Goal: Task Accomplishment & Management: Manage account settings

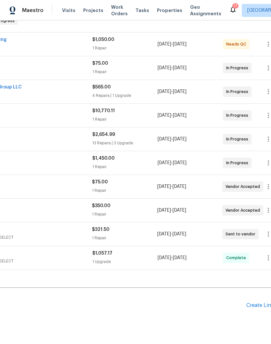
scroll to position [113, 79]
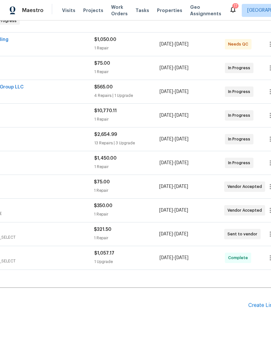
click at [259, 306] on div "Create Line Item" at bounding box center [268, 305] width 40 height 6
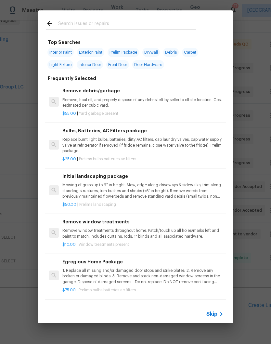
click at [92, 21] on input "text" at bounding box center [127, 24] width 138 height 10
type input "Flooring"
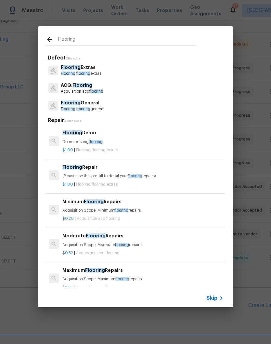
click at [93, 106] on p "Flooring flooring general" at bounding box center [83, 109] width 44 height 6
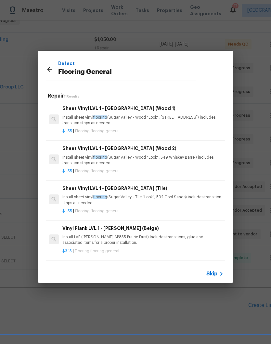
click at [123, 115] on p "Install sheet vinyl flooring (Sugar Valley - Wood "Look", 565 Beacon Hill) incl…" at bounding box center [142, 120] width 161 height 11
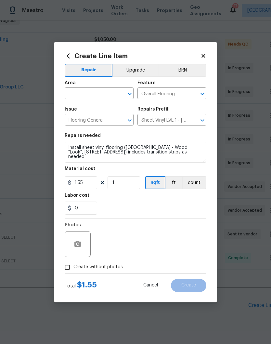
click at [109, 93] on input "text" at bounding box center [90, 94] width 51 height 10
type input "kit"
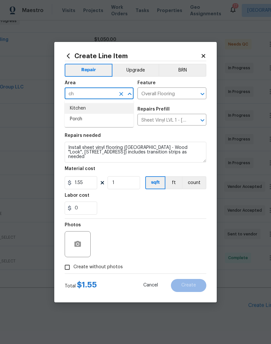
click at [80, 110] on li "Kitchen" at bounding box center [99, 108] width 69 height 11
type input "Kitchen"
click at [94, 184] on input "1.55" at bounding box center [81, 182] width 32 height 13
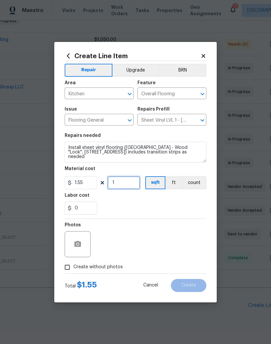
click at [133, 184] on input "1" at bounding box center [124, 182] width 32 height 13
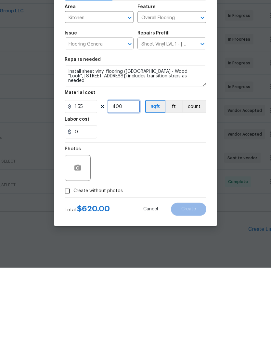
type input "400"
click at [79, 240] on icon "button" at bounding box center [78, 244] width 8 height 8
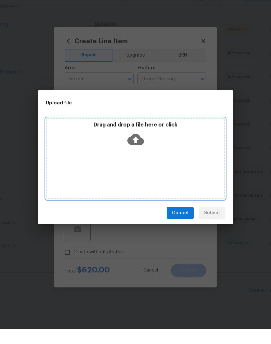
click at [134, 159] on div "Drag and drop a file here or click" at bounding box center [135, 173] width 179 height 81
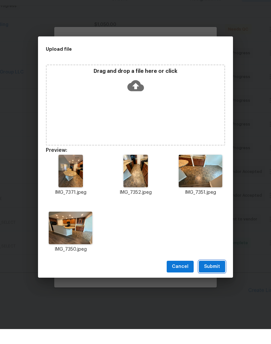
click at [215, 277] on span "Submit" at bounding box center [212, 281] width 16 height 8
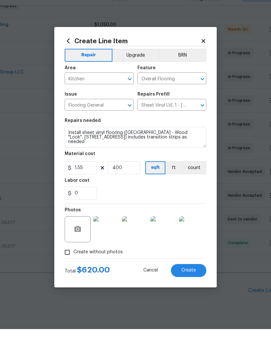
click at [192, 283] on span "Create" at bounding box center [188, 285] width 15 height 5
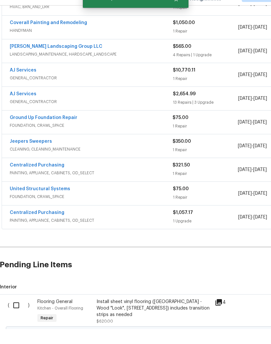
scroll to position [139, 0]
click at [18, 313] on input "checkbox" at bounding box center [18, 320] width 19 height 14
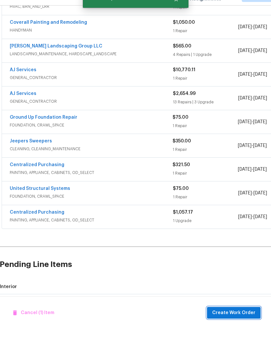
click at [237, 324] on span "Create Work Order" at bounding box center [233, 328] width 43 height 8
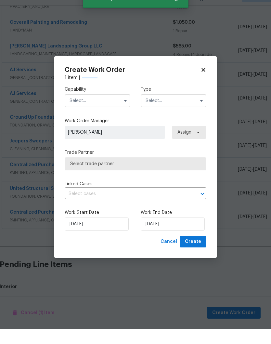
checkbox input "false"
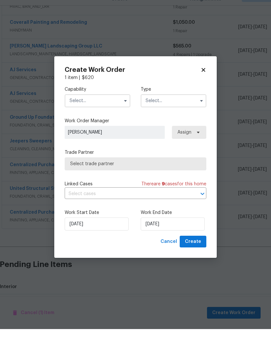
click at [99, 109] on input "text" at bounding box center [98, 115] width 66 height 13
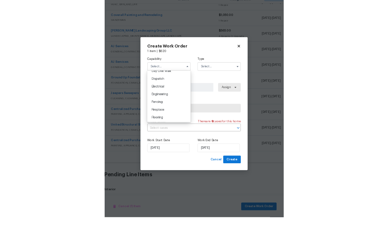
scroll to position [190, 0]
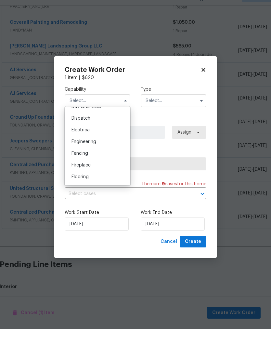
click at [82, 189] on span "Flooring" at bounding box center [79, 191] width 17 height 5
type input "Flooring"
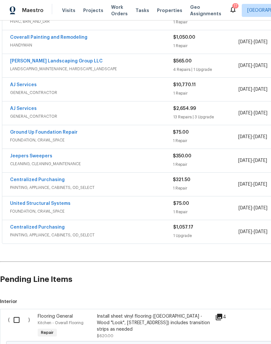
scroll to position [138, 4]
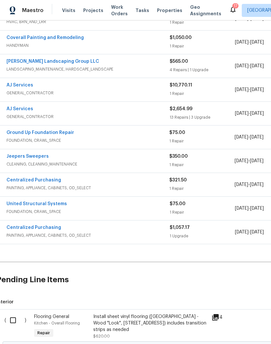
click at [29, 35] on link "Coverall Painting and Remodeling" at bounding box center [44, 37] width 77 height 5
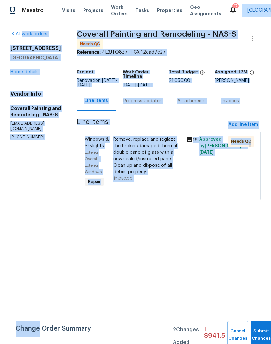
click at [27, 34] on link "All work orders" at bounding box center [28, 34] width 37 height 5
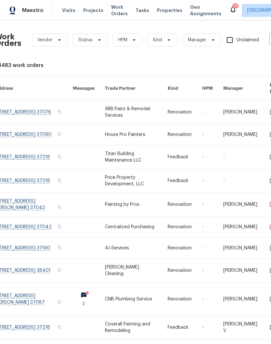
scroll to position [0, 6]
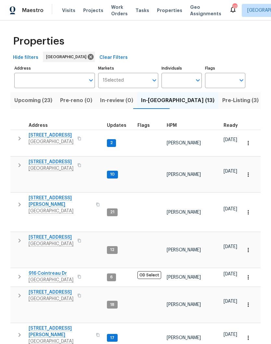
click at [56, 159] on span "[STREET_ADDRESS]" at bounding box center [51, 162] width 45 height 6
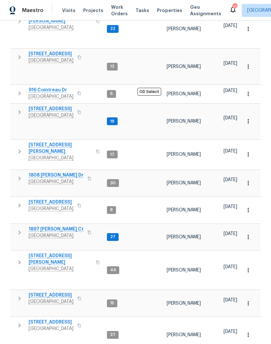
scroll to position [183, 0]
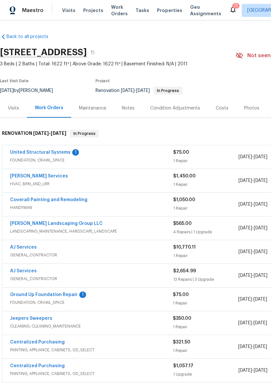
click at [51, 153] on link "United Structural Systems" at bounding box center [40, 152] width 60 height 5
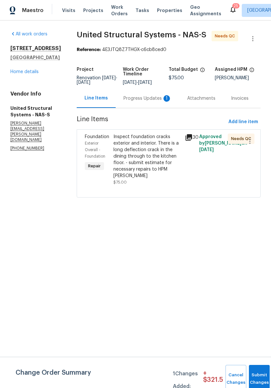
click at [146, 142] on div "Inspect foundation cracks exterior and interior. There is a long deflection cra…" at bounding box center [147, 156] width 68 height 45
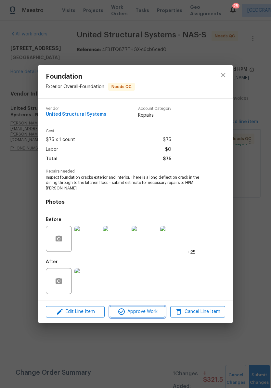
click at [142, 311] on span "Approve Work" at bounding box center [137, 312] width 51 height 8
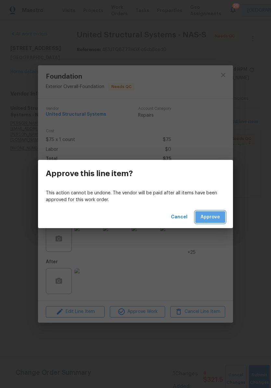
click at [216, 217] on span "Approve" at bounding box center [209, 217] width 19 height 8
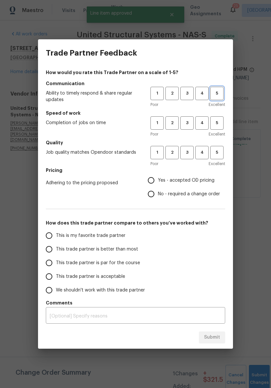
click at [218, 95] on span "5" at bounding box center [217, 93] width 12 height 7
click at [222, 124] on span "5" at bounding box center [217, 122] width 12 height 7
click at [218, 152] on span "5" at bounding box center [217, 152] width 12 height 7
click at [156, 181] on input "Yes - accepted OD pricing" at bounding box center [151, 180] width 14 height 14
radio input "true"
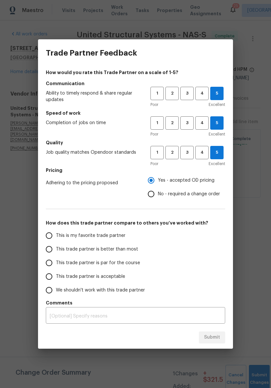
click at [53, 250] on input "This trade partner is better than most" at bounding box center [49, 249] width 14 height 14
click at [219, 338] on span "Submit" at bounding box center [212, 337] width 16 height 8
radio input "true"
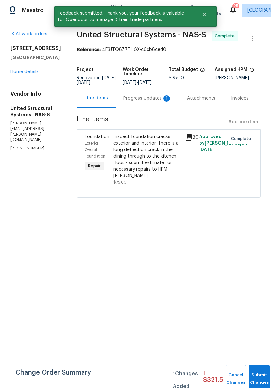
click at [149, 102] on div "Progress Updates 1" at bounding box center [147, 98] width 48 height 6
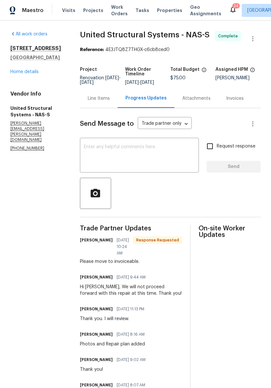
click at [32, 73] on link "Home details" at bounding box center [24, 72] width 28 height 5
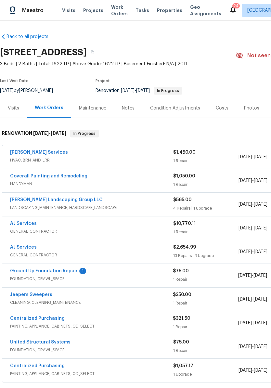
click at [53, 272] on link "Ground Up Foundation Repair" at bounding box center [44, 271] width 68 height 5
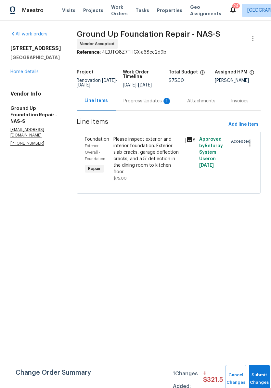
click at [137, 100] on div "Progress Updates 1" at bounding box center [147, 101] width 48 height 6
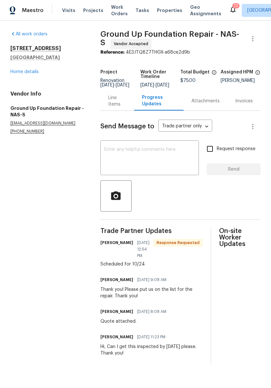
click at [143, 156] on textarea at bounding box center [149, 158] width 91 height 23
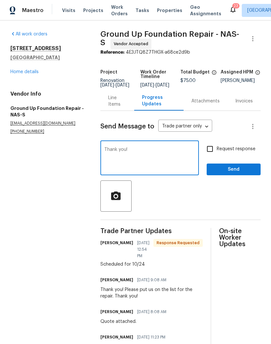
type textarea "Thank you!"
click at [233, 172] on span "Send" at bounding box center [234, 169] width 44 height 8
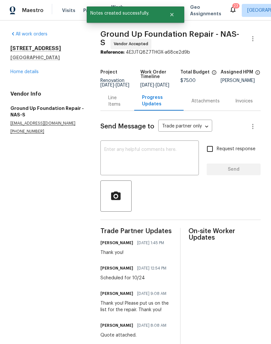
click at [24, 71] on link "Home details" at bounding box center [24, 72] width 28 height 5
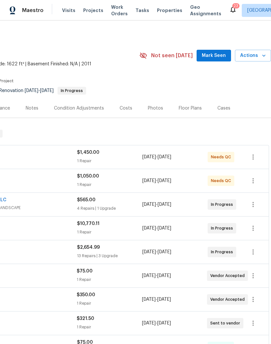
scroll to position [0, 96]
click at [191, 109] on div "Floor Plans" at bounding box center [190, 108] width 23 height 6
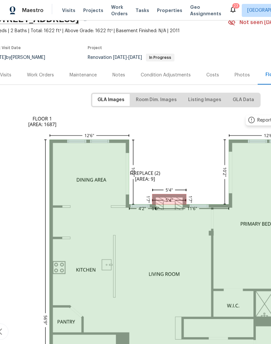
scroll to position [45, 9]
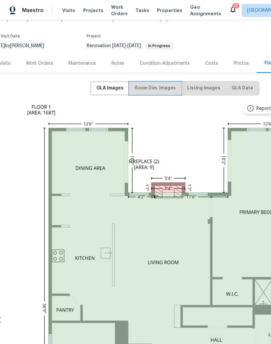
click at [164, 87] on span "Room Dim. Images" at bounding box center [155, 88] width 41 height 8
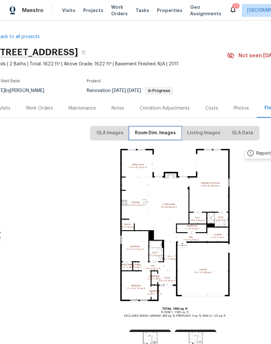
scroll to position [0, 9]
click at [46, 108] on div "Work Orders" at bounding box center [39, 108] width 27 height 6
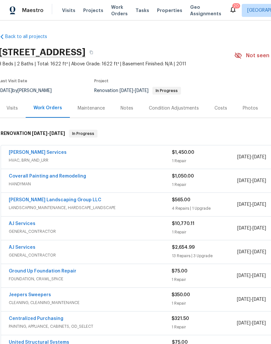
scroll to position [0, 1]
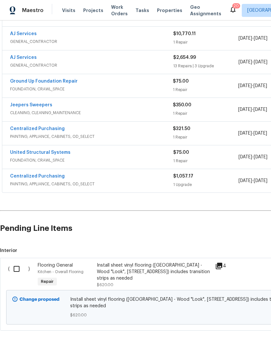
scroll to position [190, 0]
click at [21, 271] on input "checkbox" at bounding box center [19, 269] width 19 height 14
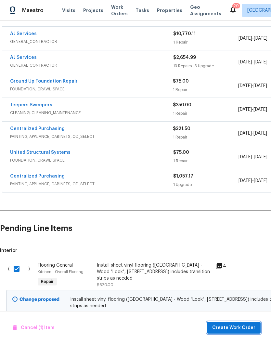
click at [241, 328] on span "Create Work Order" at bounding box center [233, 328] width 43 height 8
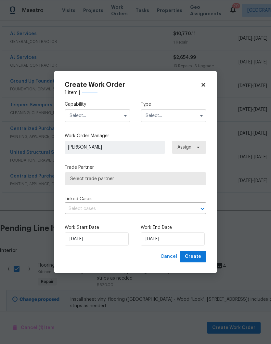
checkbox input "false"
click at [107, 114] on input "text" at bounding box center [98, 115] width 66 height 13
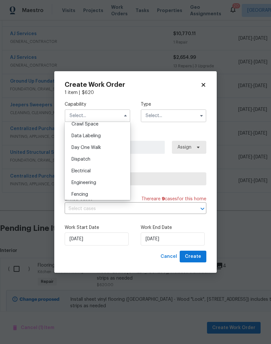
scroll to position [206, 0]
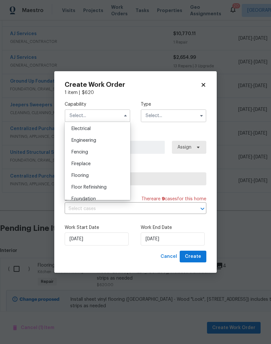
click at [83, 178] on div "Flooring" at bounding box center [97, 176] width 62 height 12
type input "Flooring"
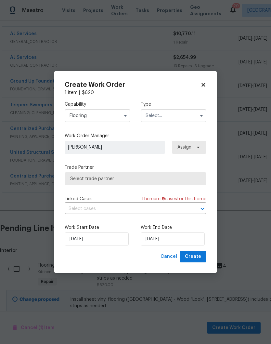
click at [170, 115] on input "text" at bounding box center [174, 115] width 66 height 13
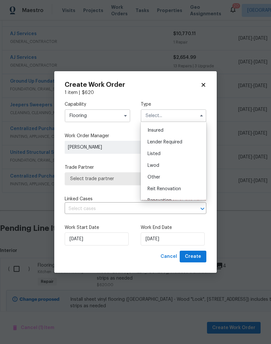
scroll to position [75, 0]
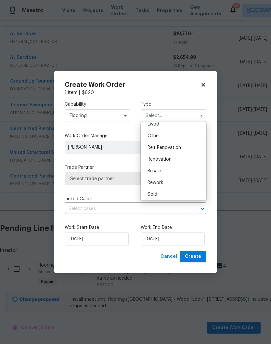
click at [167, 162] on div "Renovation" at bounding box center [173, 159] width 62 height 12
type input "Renovation"
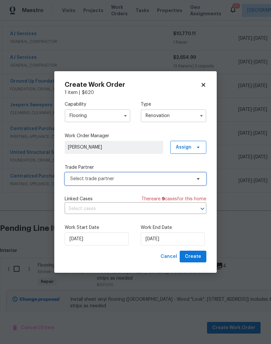
click at [197, 179] on icon at bounding box center [198, 178] width 5 height 5
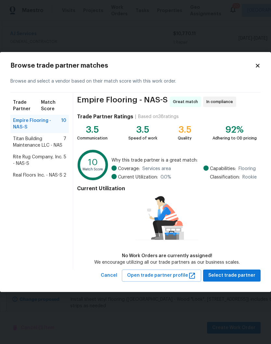
click at [32, 158] on span "Rite Rug Company, Inc. - NAS-S" at bounding box center [38, 160] width 51 height 13
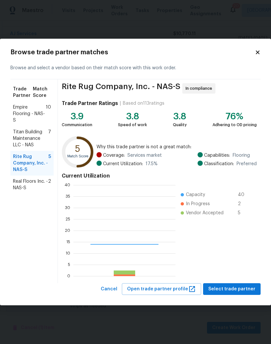
scroll to position [91, 102]
click at [31, 135] on span "Titan Building Maintenance LLC - NAS" at bounding box center [30, 138] width 35 height 19
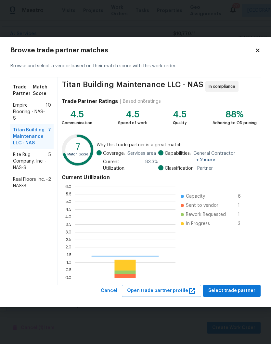
scroll to position [91, 101]
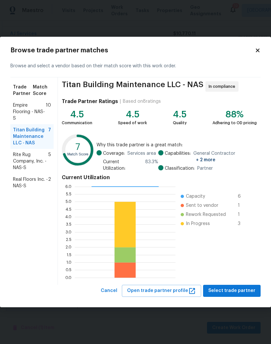
click at [27, 160] on span "Rite Rug Company, Inc. - NAS-S" at bounding box center [30, 160] width 35 height 19
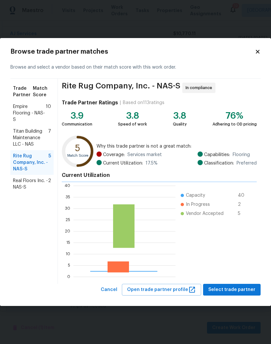
scroll to position [91, 102]
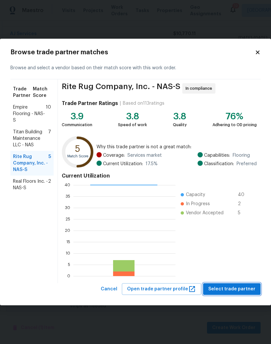
click at [241, 288] on span "Select trade partner" at bounding box center [231, 289] width 47 height 8
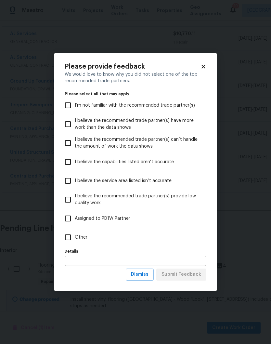
click at [70, 238] on input "Other" at bounding box center [68, 237] width 14 height 14
checkbox input "true"
click at [192, 275] on span "Submit Feedback" at bounding box center [181, 274] width 40 height 8
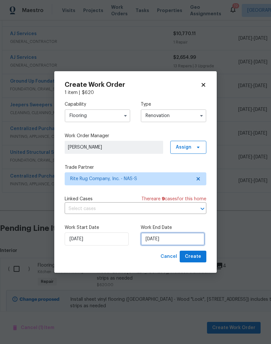
click at [188, 239] on input "10/15/2025" at bounding box center [173, 238] width 64 height 13
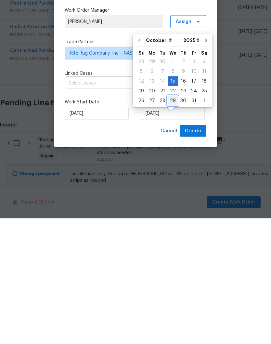
click at [173, 222] on div "29" at bounding box center [173, 226] width 10 height 9
type input "10/29/2025"
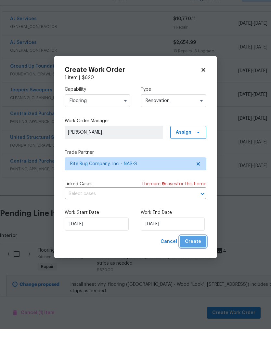
click at [199, 252] on span "Create" at bounding box center [193, 256] width 16 height 8
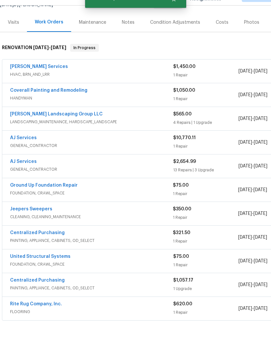
scroll to position [78, 0]
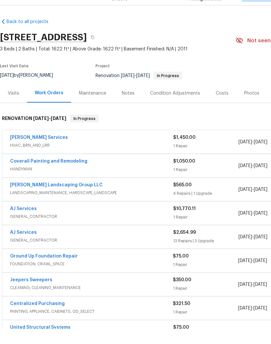
click at [36, 150] on link "[PERSON_NAME] Services" at bounding box center [39, 152] width 58 height 5
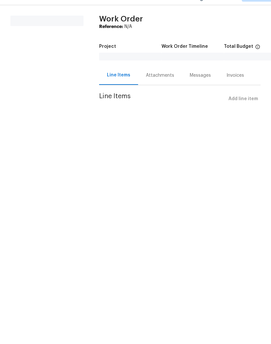
scroll to position [0, 0]
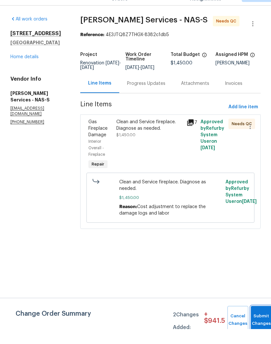
click at [258, 321] on button "Submit Changes" at bounding box center [261, 335] width 21 height 28
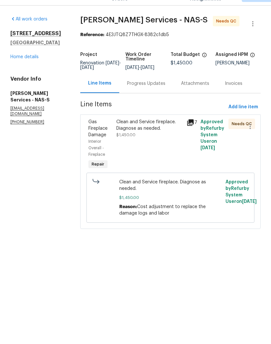
click at [145, 134] on div "Clean and Service fireplace. Diagnose as needed." at bounding box center [149, 140] width 66 height 13
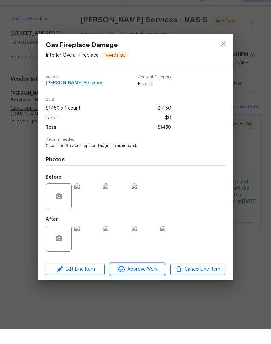
click at [148, 280] on span "Approve Work" at bounding box center [137, 284] width 51 height 8
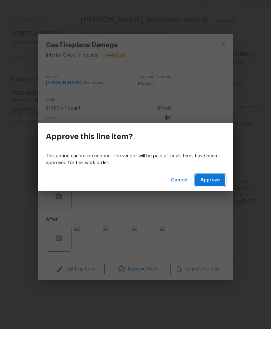
click at [212, 191] on span "Approve" at bounding box center [209, 195] width 19 height 8
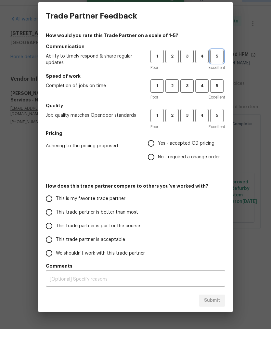
click at [217, 68] on span "5" at bounding box center [217, 71] width 12 height 7
click at [217, 94] on button "5" at bounding box center [216, 100] width 13 height 13
click at [219, 127] on span "5" at bounding box center [217, 130] width 12 height 7
click at [154, 165] on input "No - required a change order" at bounding box center [151, 172] width 14 height 14
radio input "true"
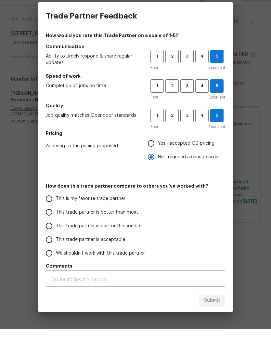
click at [51, 220] on input "This trade partner is better than most" at bounding box center [49, 227] width 14 height 14
click at [218, 311] on span "Submit" at bounding box center [212, 315] width 16 height 8
radio input "true"
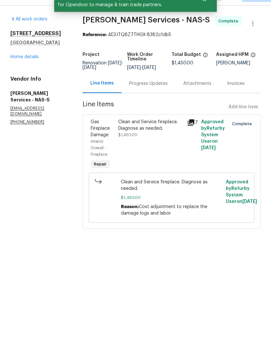
click at [30, 70] on link "Home details" at bounding box center [24, 72] width 28 height 5
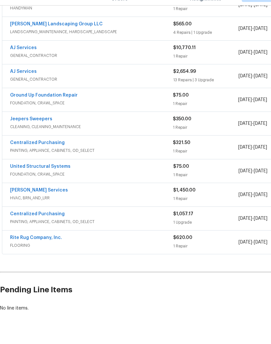
scroll to position [137, 0]
click at [39, 250] on link "Rite Rug Company, Inc." at bounding box center [36, 252] width 52 height 5
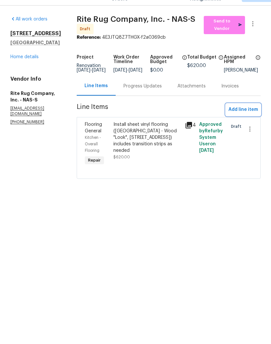
click at [235, 121] on span "Add line item" at bounding box center [243, 125] width 30 height 8
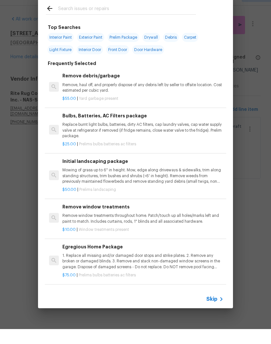
click at [94, 19] on input "text" at bounding box center [127, 24] width 138 height 10
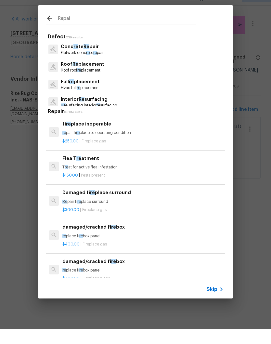
type input "Repair"
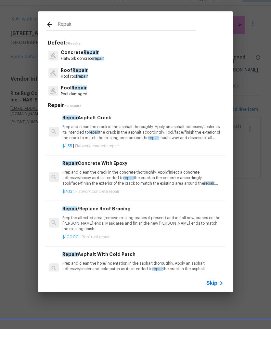
click at [93, 65] on span "Repair" at bounding box center [90, 67] width 15 height 5
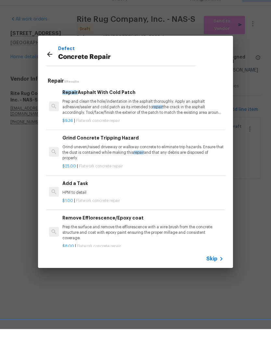
scroll to position [92, 0]
click at [111, 159] on p "Grind uneven/raised driveway or walkway concrete to eliminate trip hazards. Ens…" at bounding box center [142, 167] width 161 height 17
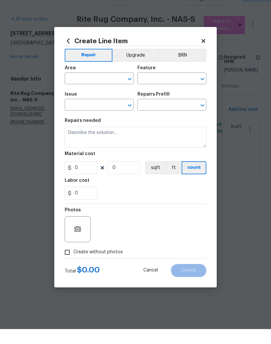
type input "Flatwork"
type input "Concrete Repair"
type input "Grind Concrete Tripping Hazard $25.00"
type textarea "Grind uneven/raised driveway or walkway concrete to eliminate trip hazards. Ens…"
type input "25"
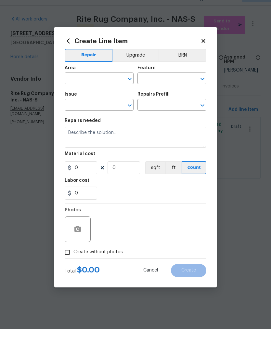
type input "1"
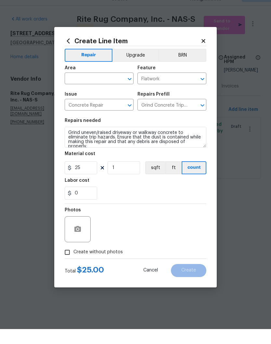
click at [108, 89] on input "text" at bounding box center [90, 94] width 51 height 10
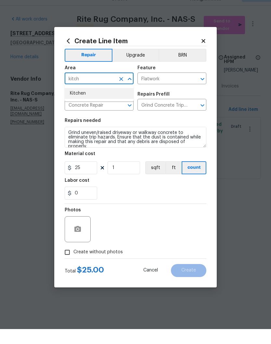
click at [84, 103] on li "Kitchen" at bounding box center [99, 108] width 69 height 11
type input "Kitchen"
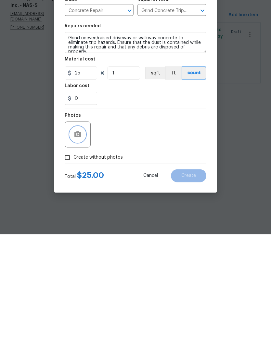
click at [82, 236] on button "button" at bounding box center [78, 244] width 16 height 16
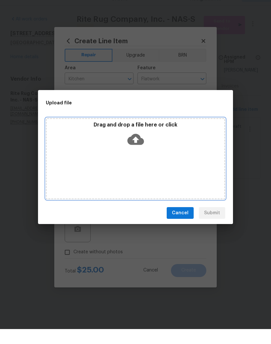
click at [159, 157] on div "Drag and drop a file here or click" at bounding box center [135, 173] width 179 height 81
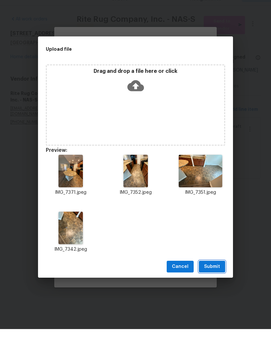
click at [214, 277] on span "Submit" at bounding box center [212, 281] width 16 height 8
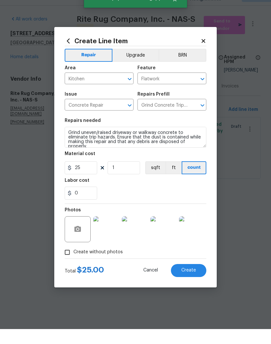
click at [112, 231] on img at bounding box center [106, 244] width 26 height 26
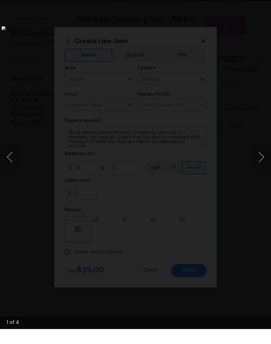
click at [262, 159] on button "Next image" at bounding box center [260, 172] width 19 height 26
click at [261, 159] on button "Next image" at bounding box center [260, 172] width 19 height 26
click at [265, 159] on button "Next image" at bounding box center [260, 172] width 19 height 26
click at [262, 159] on button "Next image" at bounding box center [260, 172] width 19 height 26
click at [263, 3] on div "Lightbox" at bounding box center [135, 172] width 271 height 344
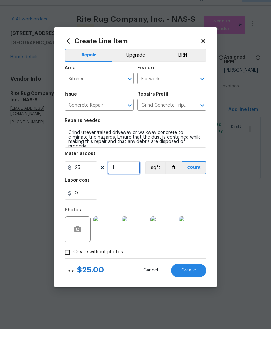
click at [129, 176] on input "1" at bounding box center [124, 182] width 32 height 13
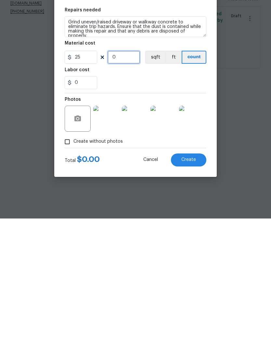
type input "1"
click at [158, 201] on div "0" at bounding box center [136, 207] width 142 height 13
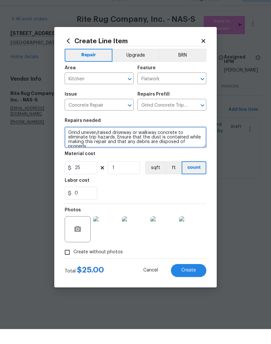
click at [159, 142] on textarea "Grind uneven/raised driveway or walkway concrete to eliminate trip hazards. Ens…" at bounding box center [136, 152] width 142 height 21
click at [154, 142] on textarea "Grind uneven/raised foundation floor and level before installing vinyl concrete…" at bounding box center [136, 152] width 142 height 21
click at [157, 142] on textarea "Grind uneven/raised foundation floor and level before installing vinyl. Ensure …" at bounding box center [136, 152] width 142 height 21
click at [196, 144] on textarea "Grind uneven/raised foundation floor and make level before installing vinyl. En…" at bounding box center [136, 152] width 142 height 21
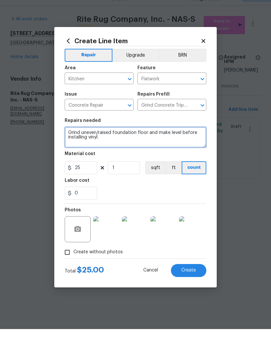
type textarea "Grind uneven/raised foundation floor and make level before installing vinyl."
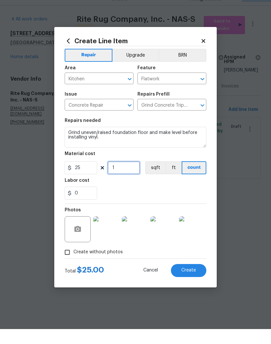
click at [127, 176] on input "1" at bounding box center [124, 182] width 32 height 13
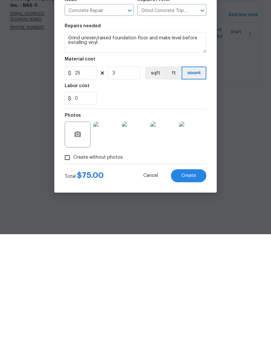
click at [191, 283] on span "Create" at bounding box center [188, 285] width 15 height 5
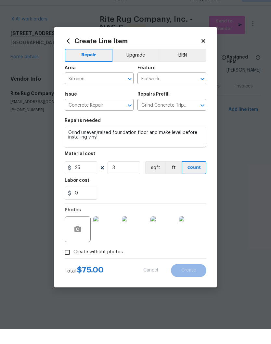
type input "0"
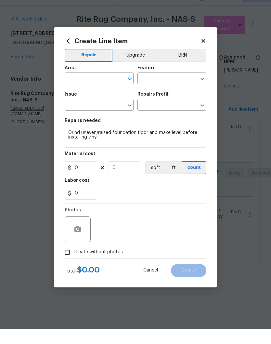
scroll to position [0, 0]
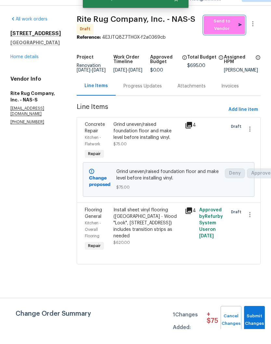
click at [225, 32] on span "Send to Vendor" at bounding box center [224, 39] width 35 height 15
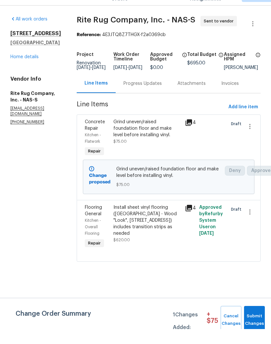
click at [31, 70] on link "Home details" at bounding box center [24, 72] width 28 height 5
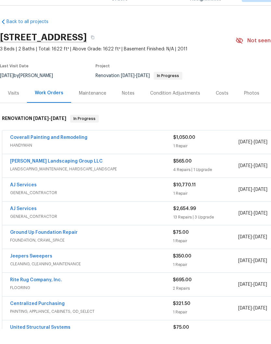
click at [57, 245] on link "Ground Up Foundation Repair" at bounding box center [44, 247] width 68 height 5
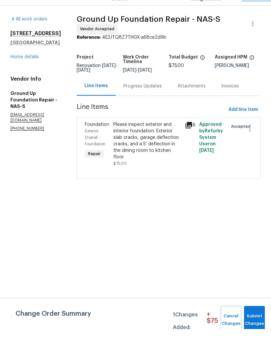
click at [134, 98] on div "Progress Updates" at bounding box center [142, 101] width 38 height 6
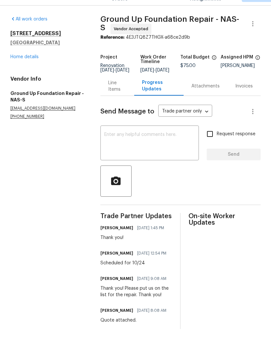
click at [157, 147] on textarea at bounding box center [149, 158] width 91 height 23
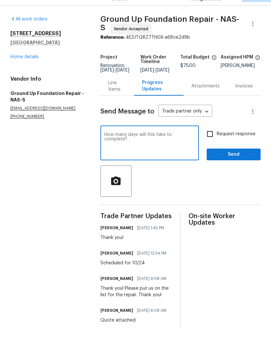
type textarea "How many days will this take to complete?"
click at [229, 165] on span "Send" at bounding box center [234, 169] width 44 height 8
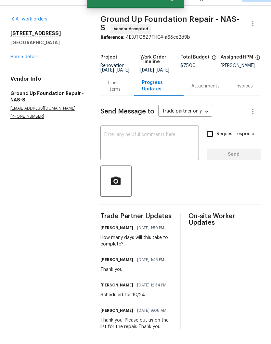
click at [32, 70] on link "Home details" at bounding box center [24, 72] width 28 height 5
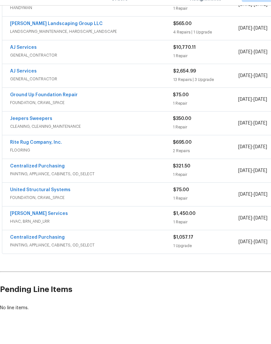
scroll to position [137, 0]
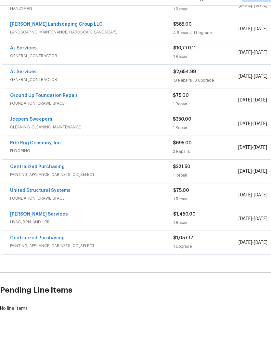
click at [59, 108] on link "Ground Up Foundation Repair" at bounding box center [44, 110] width 68 height 5
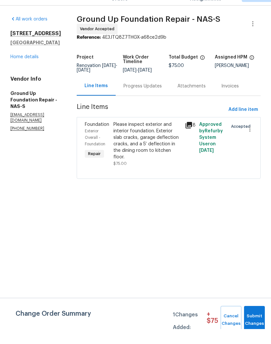
click at [142, 136] on div "Please inspect exterior and interior foundation. Exterior slab cracks, garage d…" at bounding box center [147, 155] width 68 height 39
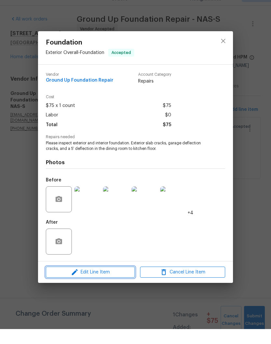
click at [112, 283] on span "Edit Line Item" at bounding box center [90, 287] width 85 height 8
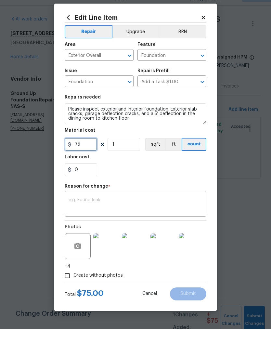
click at [90, 153] on input "75" at bounding box center [81, 159] width 32 height 13
type input "7950"
click at [108, 212] on textarea at bounding box center [136, 219] width 134 height 14
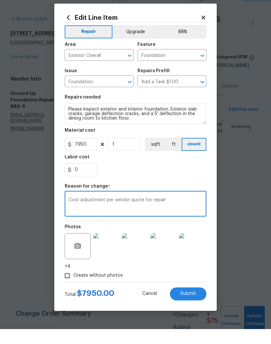
click at [193, 212] on textarea "Cost adjustment per vendor quote for repair" at bounding box center [136, 219] width 134 height 14
type textarea "Cost adjustment per vendor quote for repair"
click at [189, 306] on span "Submit" at bounding box center [188, 308] width 16 height 5
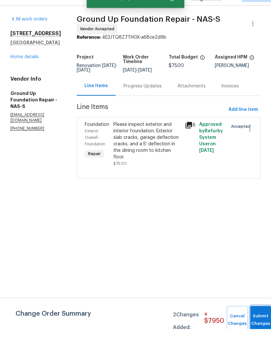
click at [257, 321] on button "Submit Changes" at bounding box center [260, 335] width 21 height 28
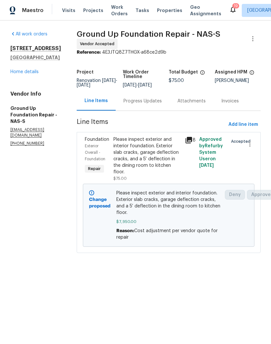
click at [27, 74] on link "Home details" at bounding box center [24, 72] width 28 height 5
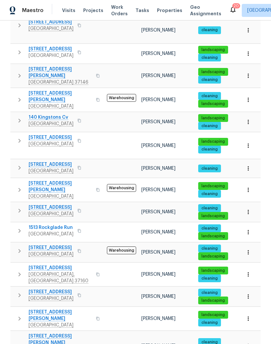
scroll to position [328, 0]
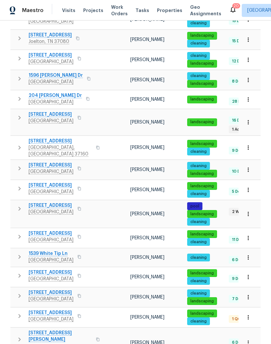
scroll to position [318, 0]
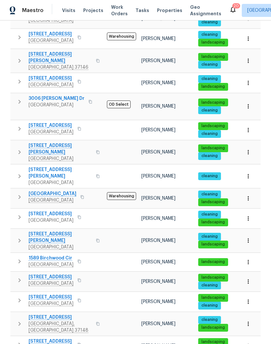
scroll to position [278, 0]
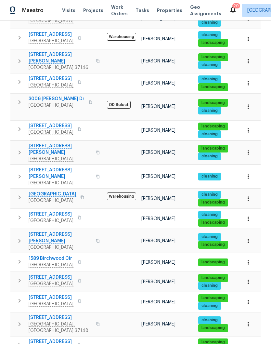
click at [59, 255] on span "1589 Birchwood Cir" at bounding box center [51, 258] width 45 height 6
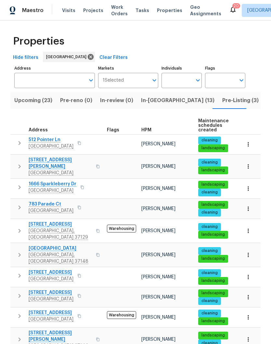
scroll to position [0, 0]
click at [153, 96] on span "In-[GEOGRAPHIC_DATA] (13)" at bounding box center [177, 100] width 73 height 9
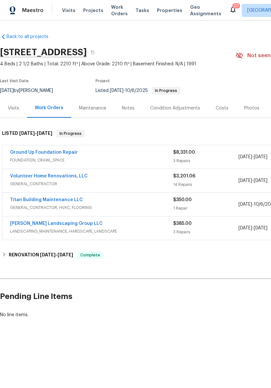
click at [131, 107] on div "Notes" at bounding box center [128, 108] width 13 height 6
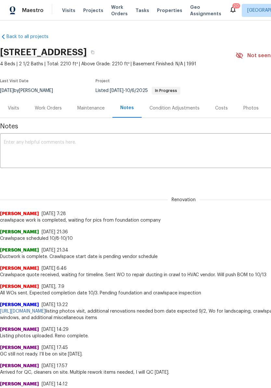
click at [51, 109] on div "Work Orders" at bounding box center [48, 108] width 27 height 6
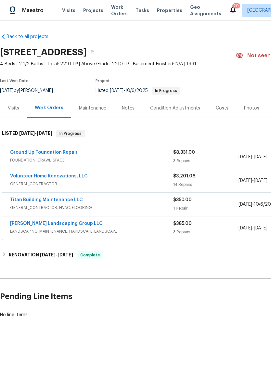
click at [63, 150] on link "Ground Up Foundation Repair" at bounding box center [44, 152] width 68 height 5
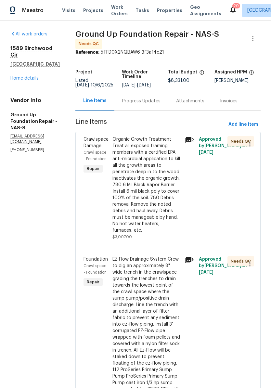
click at [146, 139] on div "Organic Growth Treatment Treat all exposed framing members with a certified EPA…" at bounding box center [146, 184] width 68 height 97
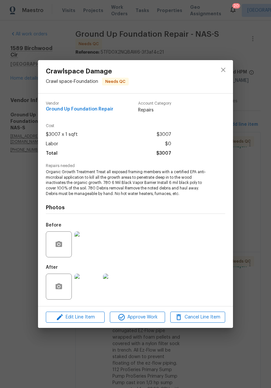
click at [89, 290] on img at bounding box center [87, 287] width 26 height 26
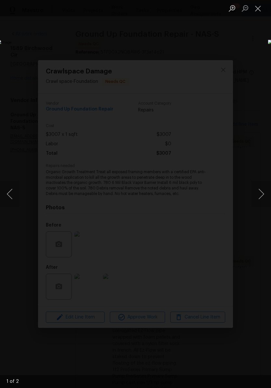
click at [262, 196] on button "Next image" at bounding box center [260, 194] width 19 height 26
click at [258, 194] on button "Next image" at bounding box center [260, 194] width 19 height 26
click at [261, 196] on button "Next image" at bounding box center [260, 194] width 19 height 26
click at [260, 11] on button "Close lightbox" at bounding box center [257, 8] width 13 height 11
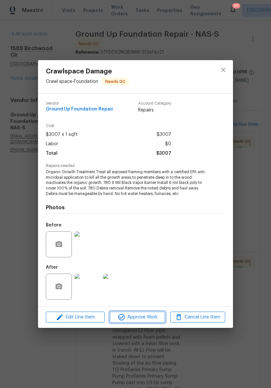
click at [150, 318] on span "Approve Work" at bounding box center [137, 317] width 51 height 8
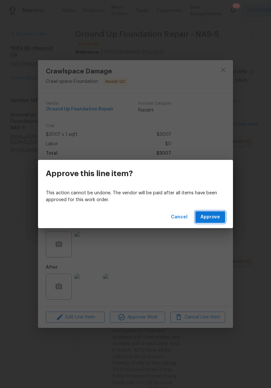
click at [215, 218] on span "Approve" at bounding box center [209, 217] width 19 height 8
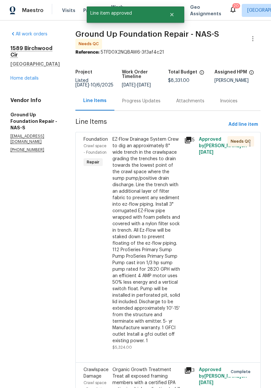
click at [146, 141] on div "EZ-Flow Drainage System Crew to dig an approximately 8" wide trench in the craw…" at bounding box center [146, 240] width 68 height 208
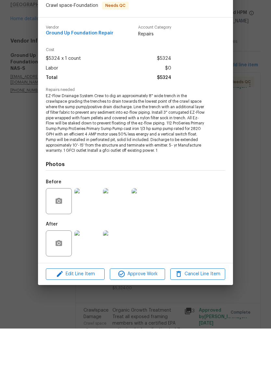
scroll to position [0, 0]
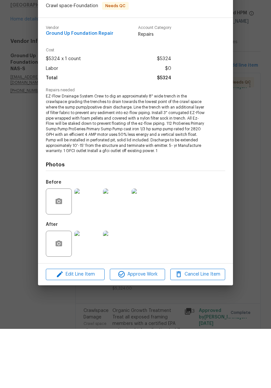
click at [90, 290] on img at bounding box center [87, 303] width 26 height 26
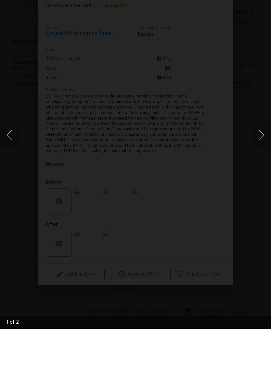
click at [261, 181] on button "Next image" at bounding box center [260, 194] width 19 height 26
click at [212, 40] on img "Lightbox" at bounding box center [104, 194] width 215 height 308
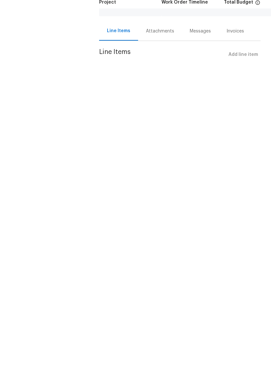
scroll to position [0, 0]
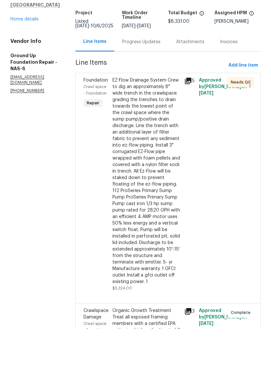
click at [147, 136] on div "EZ-Flow Drainage System Crew to dig an approximately 8" wide trench in the craw…" at bounding box center [146, 240] width 68 height 208
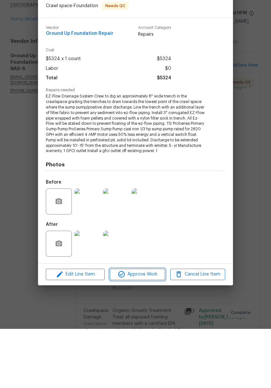
click at [148, 329] on span "Approve Work" at bounding box center [137, 333] width 51 height 8
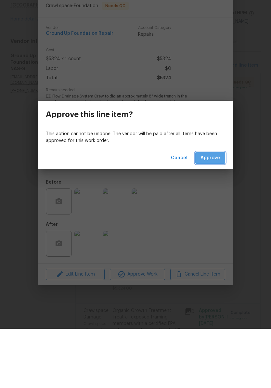
click at [215, 213] on span "Approve" at bounding box center [209, 217] width 19 height 8
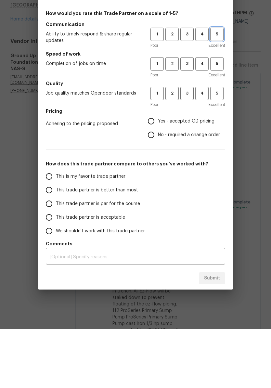
click at [219, 90] on span "5" at bounding box center [217, 93] width 12 height 7
click at [220, 119] on span "5" at bounding box center [217, 122] width 12 height 7
click at [220, 149] on span "5" at bounding box center [217, 152] width 12 height 7
click at [155, 187] on input "No - required a change order" at bounding box center [151, 194] width 14 height 14
radio input "true"
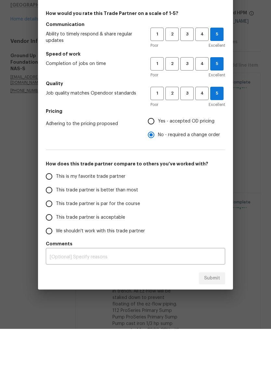
click at [154, 173] on input "Yes - accepted OD pricing" at bounding box center [151, 180] width 14 height 14
radio input "true"
click at [53, 229] on input "This is my favorite trade partner" at bounding box center [49, 236] width 14 height 14
click at [212, 333] on span "Submit" at bounding box center [212, 337] width 16 height 8
radio input "true"
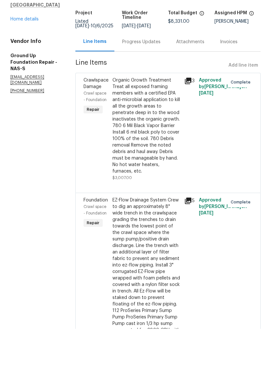
click at [31, 76] on link "Home details" at bounding box center [24, 78] width 28 height 5
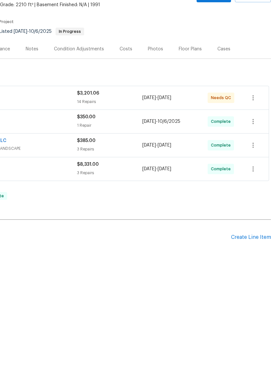
scroll to position [0, 96]
click at [255, 224] on icon "button" at bounding box center [253, 228] width 8 height 8
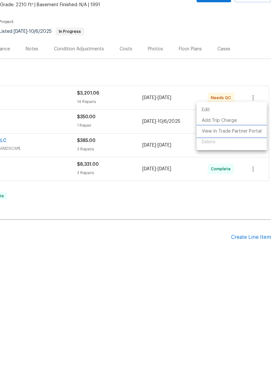
click at [243, 185] on li "View In Trade Partner Portal" at bounding box center [232, 190] width 70 height 11
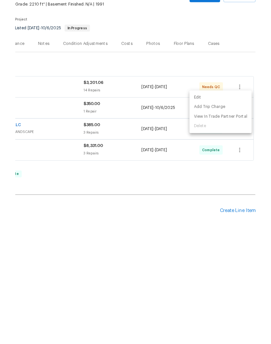
scroll to position [18, 0]
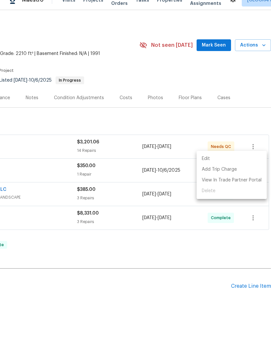
click at [74, 216] on div at bounding box center [135, 172] width 271 height 344
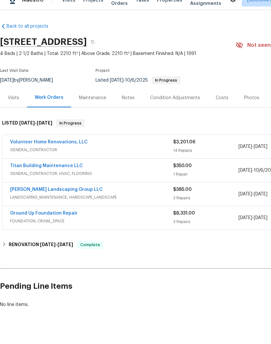
scroll to position [0, 0]
click at [57, 150] on link "Volunteer Home Renovations, LLC" at bounding box center [49, 152] width 78 height 5
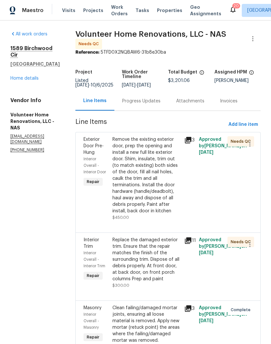
click at [29, 76] on link "Home details" at bounding box center [24, 78] width 28 height 5
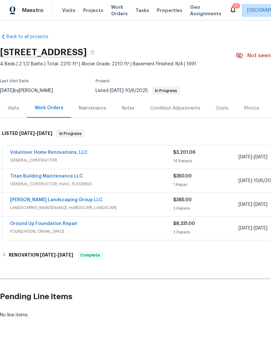
click at [128, 105] on div "Notes" at bounding box center [128, 108] width 13 height 6
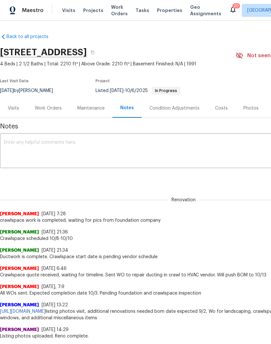
click at [55, 108] on div "Work Orders" at bounding box center [48, 108] width 27 height 6
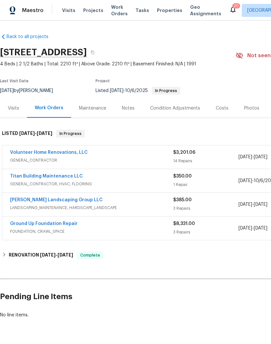
click at [67, 152] on link "Volunteer Home Renovations, LLC" at bounding box center [49, 152] width 78 height 5
